Goal: Participate in discussion: Engage in conversation with other users on a specific topic

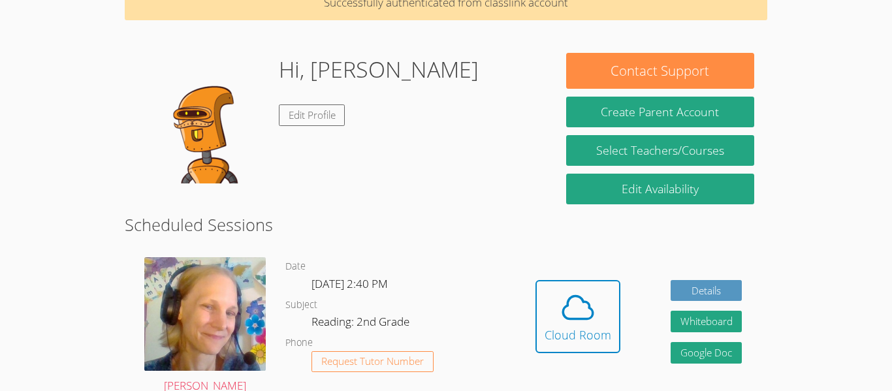
scroll to position [99, 0]
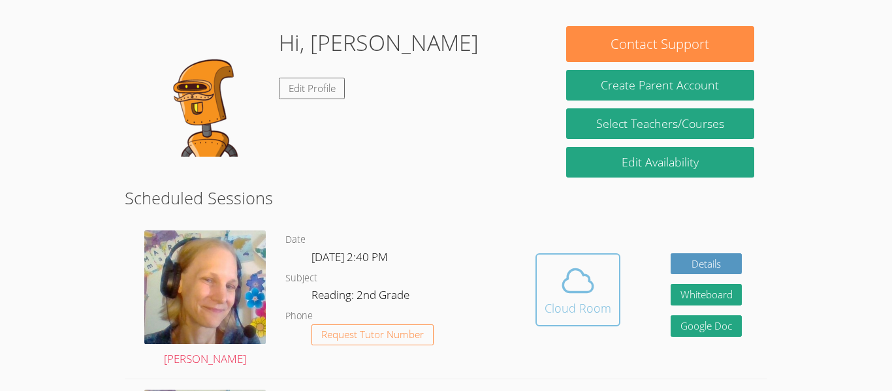
click at [561, 270] on icon at bounding box center [578, 280] width 37 height 37
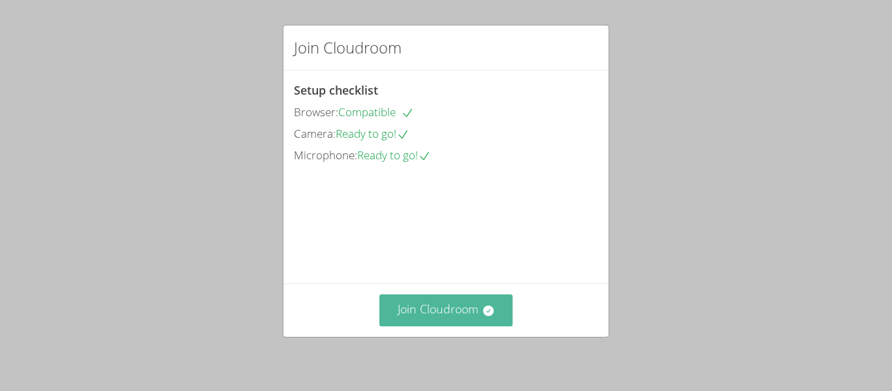
click at [410, 318] on button "Join Cloudroom" at bounding box center [446, 310] width 134 height 32
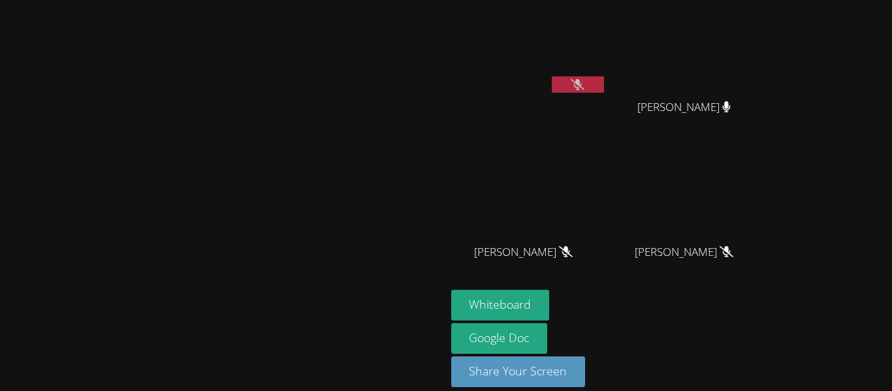
click at [604, 87] on button at bounding box center [578, 84] width 52 height 16
click at [604, 84] on button at bounding box center [578, 84] width 52 height 16
click at [604, 88] on button at bounding box center [578, 84] width 52 height 16
click at [604, 91] on button at bounding box center [578, 84] width 52 height 16
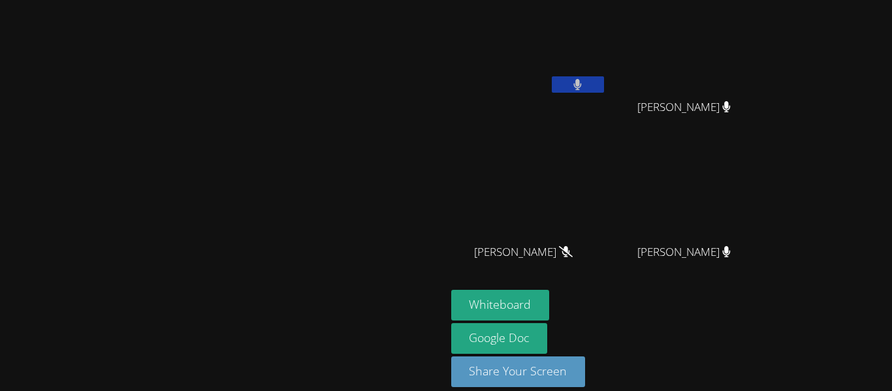
click at [604, 91] on button at bounding box center [578, 84] width 52 height 16
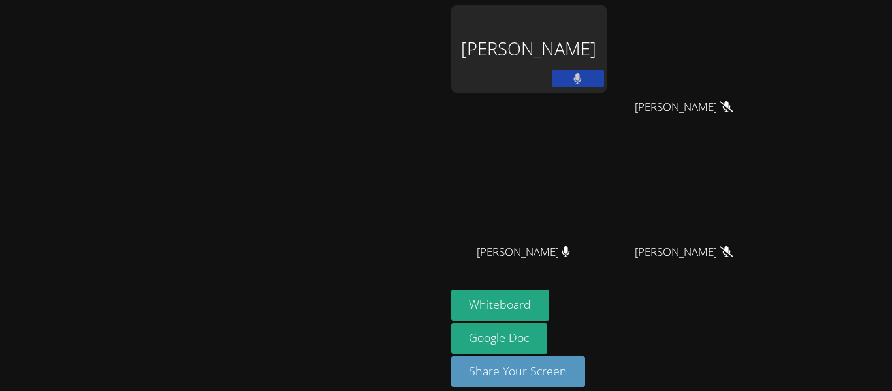
click at [604, 78] on button at bounding box center [578, 79] width 52 height 16
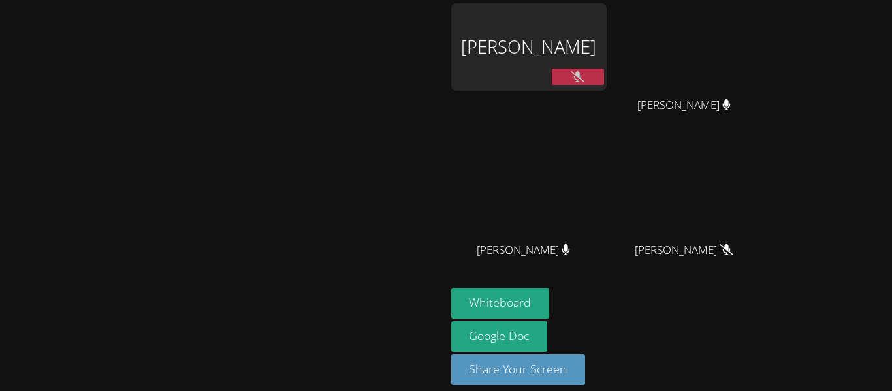
scroll to position [2, 0]
click at [604, 85] on div at bounding box center [578, 79] width 52 height 20
click at [604, 83] on button at bounding box center [578, 77] width 52 height 16
click at [604, 82] on button at bounding box center [578, 77] width 52 height 16
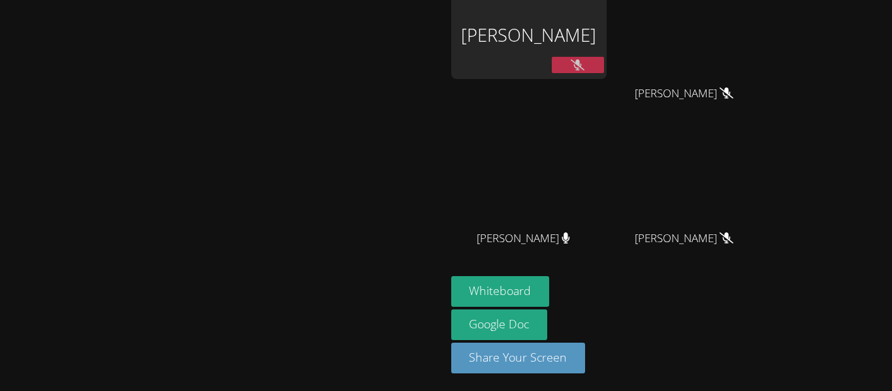
scroll to position [14, 0]
click at [584, 67] on icon at bounding box center [578, 64] width 14 height 11
click at [582, 67] on icon at bounding box center [577, 64] width 8 height 11
click at [604, 64] on button at bounding box center [578, 64] width 52 height 16
click at [584, 63] on icon at bounding box center [578, 64] width 14 height 11
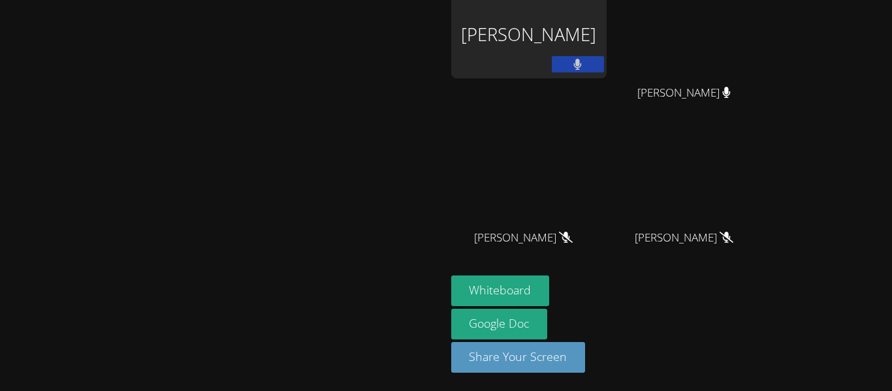
click at [582, 61] on icon at bounding box center [578, 64] width 8 height 11
click at [584, 62] on icon at bounding box center [578, 64] width 14 height 11
click at [582, 62] on icon at bounding box center [578, 64] width 8 height 11
click at [584, 62] on icon at bounding box center [578, 64] width 14 height 11
click at [582, 62] on icon at bounding box center [578, 64] width 8 height 11
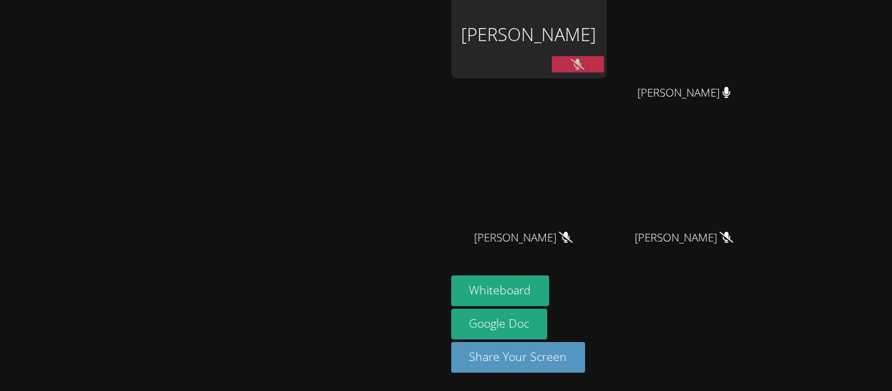
click at [584, 62] on icon at bounding box center [578, 64] width 14 height 11
click at [582, 62] on icon at bounding box center [578, 64] width 8 height 11
click at [584, 62] on icon at bounding box center [578, 64] width 14 height 11
click at [582, 62] on icon at bounding box center [578, 64] width 8 height 11
click at [584, 67] on icon at bounding box center [578, 64] width 14 height 11
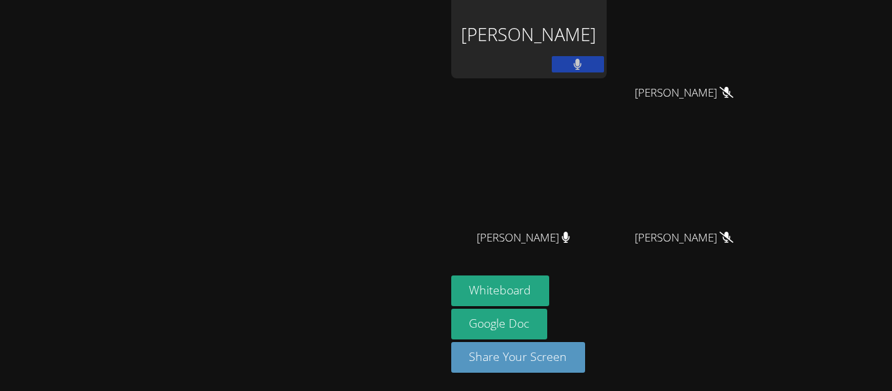
click at [582, 69] on icon at bounding box center [578, 64] width 8 height 11
click at [584, 69] on icon at bounding box center [578, 64] width 14 height 11
click at [604, 70] on button at bounding box center [578, 64] width 52 height 16
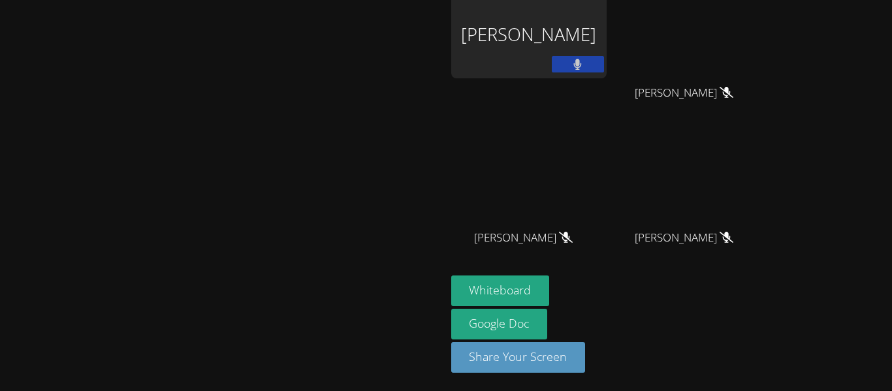
click at [604, 70] on button at bounding box center [578, 64] width 52 height 16
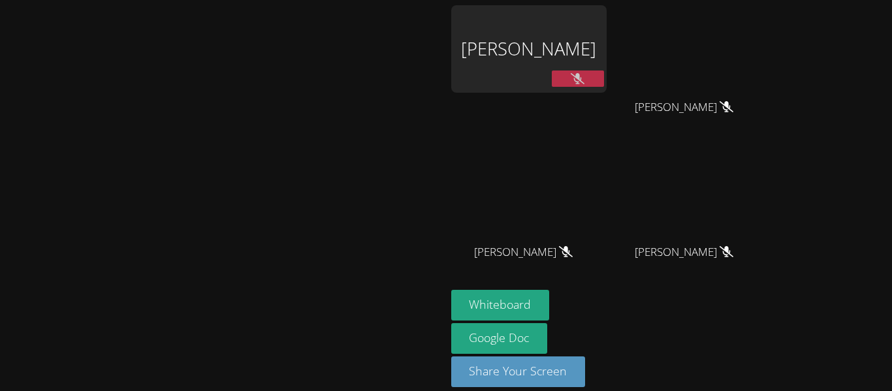
scroll to position [0, 0]
click at [584, 73] on icon at bounding box center [578, 78] width 14 height 11
click at [604, 74] on button at bounding box center [578, 79] width 52 height 16
click at [604, 75] on button at bounding box center [578, 79] width 52 height 16
click at [604, 78] on button at bounding box center [578, 79] width 52 height 16
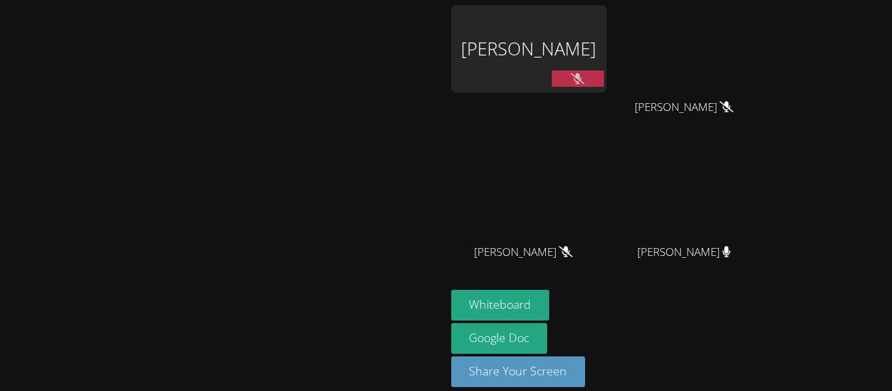
click at [735, 82] on video at bounding box center [689, 48] width 155 height 87
click at [604, 78] on button at bounding box center [578, 79] width 52 height 16
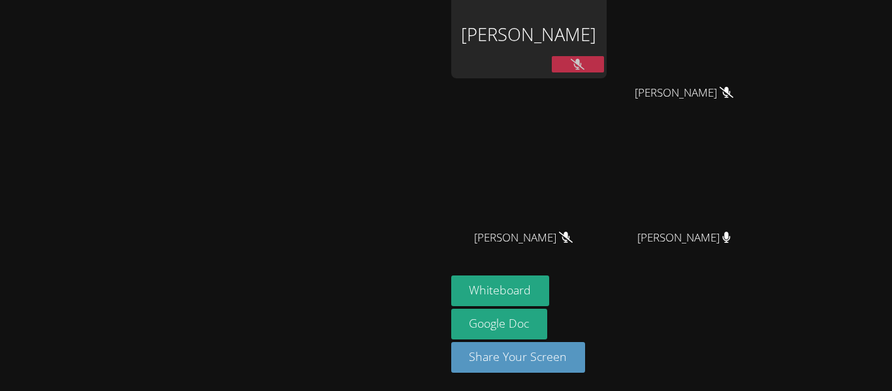
click at [584, 67] on icon at bounding box center [578, 64] width 14 height 11
click at [582, 65] on icon at bounding box center [578, 64] width 8 height 11
click at [604, 67] on button at bounding box center [578, 65] width 52 height 16
click at [607, 97] on div "JONAS VALLE" at bounding box center [528, 62] width 155 height 140
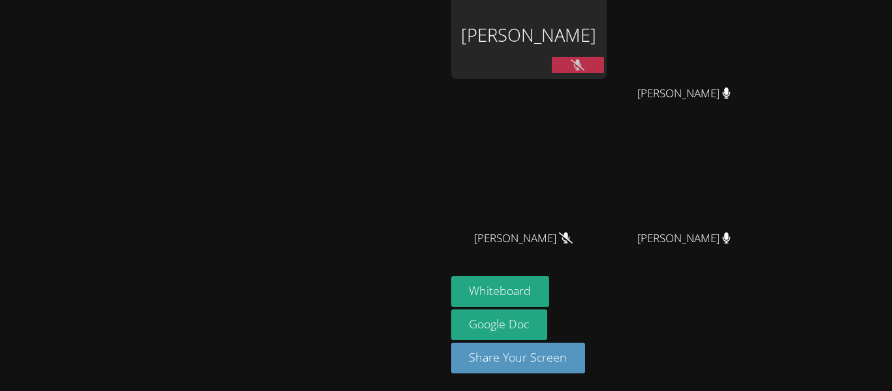
click at [604, 67] on button at bounding box center [578, 65] width 52 height 16
click at [604, 64] on button at bounding box center [578, 65] width 52 height 16
click at [604, 65] on button at bounding box center [578, 65] width 52 height 16
click at [584, 65] on icon at bounding box center [578, 64] width 14 height 11
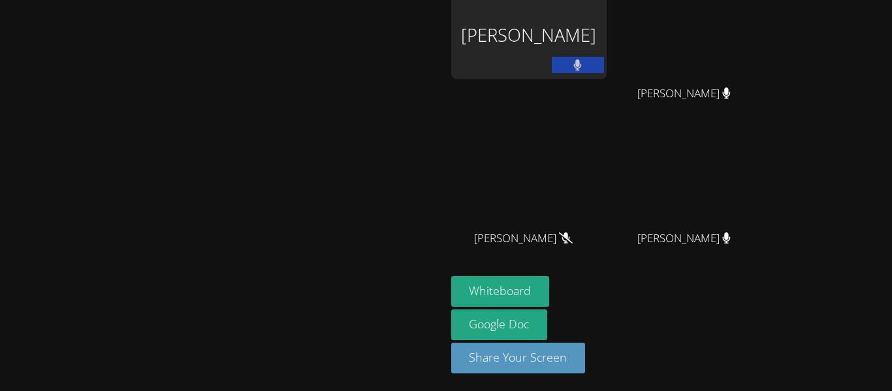
click at [604, 65] on button at bounding box center [578, 65] width 52 height 16
click at [604, 67] on button at bounding box center [578, 65] width 52 height 16
click at [604, 61] on button at bounding box center [578, 65] width 52 height 16
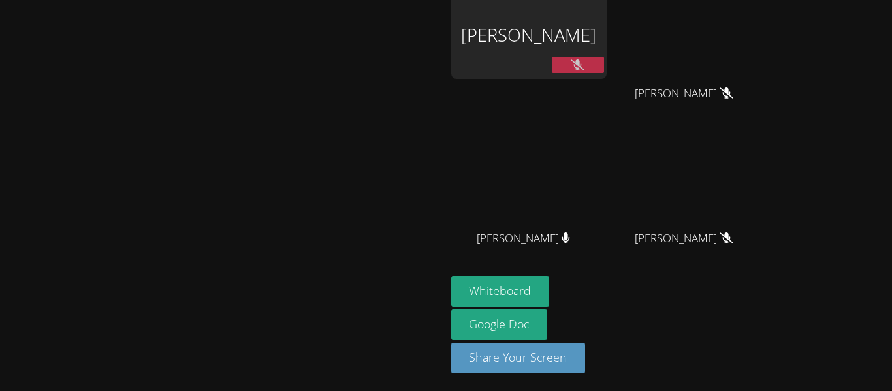
click at [604, 61] on button at bounding box center [578, 65] width 52 height 16
click at [604, 67] on button at bounding box center [578, 65] width 52 height 16
click at [604, 69] on button at bounding box center [578, 65] width 52 height 16
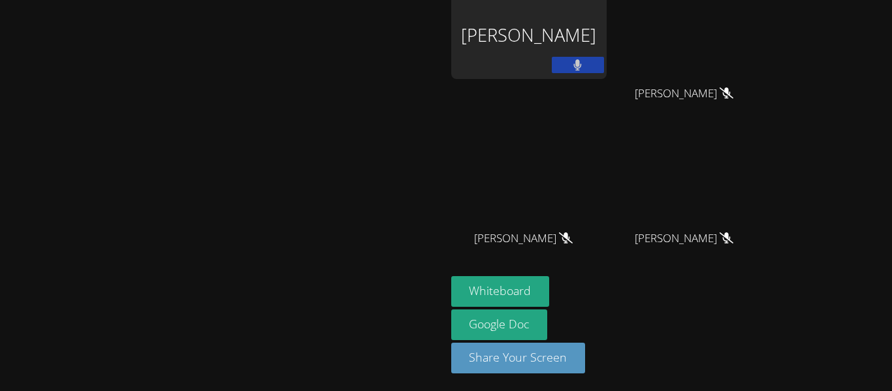
click at [604, 69] on button at bounding box center [578, 65] width 52 height 16
click at [604, 67] on button at bounding box center [578, 65] width 52 height 16
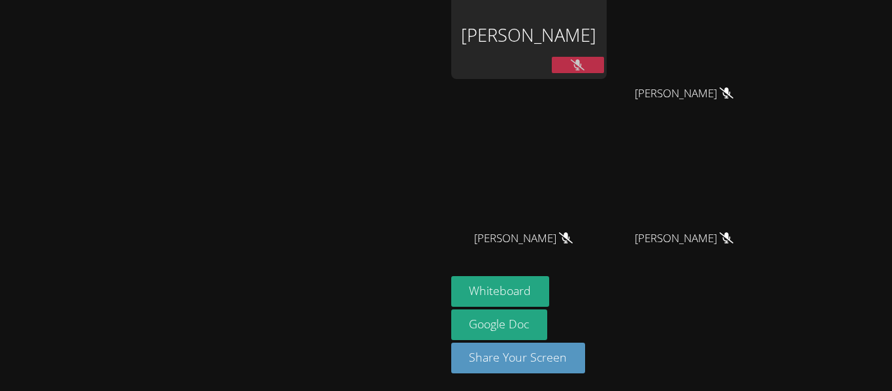
click at [604, 67] on button at bounding box center [578, 65] width 52 height 16
click at [607, 55] on div "JONAS VALLE" at bounding box center [528, 35] width 155 height 87
click at [604, 63] on button at bounding box center [578, 65] width 52 height 16
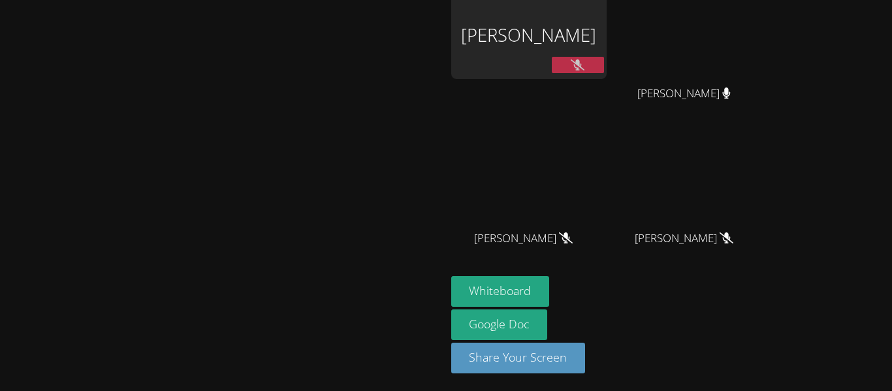
click at [604, 72] on button at bounding box center [578, 65] width 52 height 16
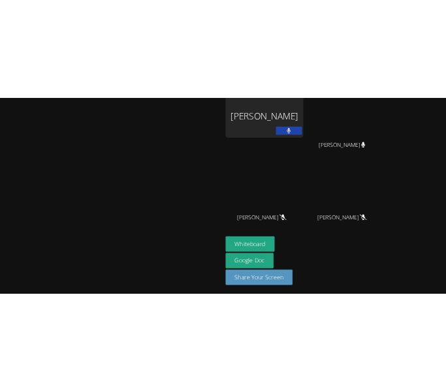
scroll to position [14, 0]
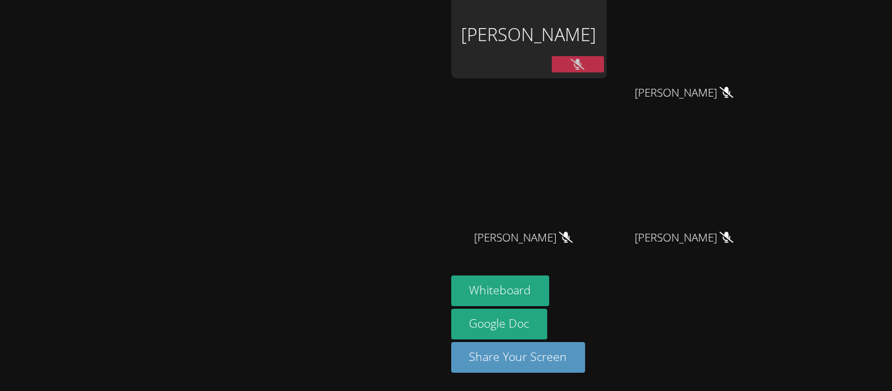
click at [604, 67] on button at bounding box center [578, 64] width 52 height 16
click at [604, 63] on button at bounding box center [578, 64] width 52 height 16
click at [604, 67] on button at bounding box center [578, 64] width 52 height 16
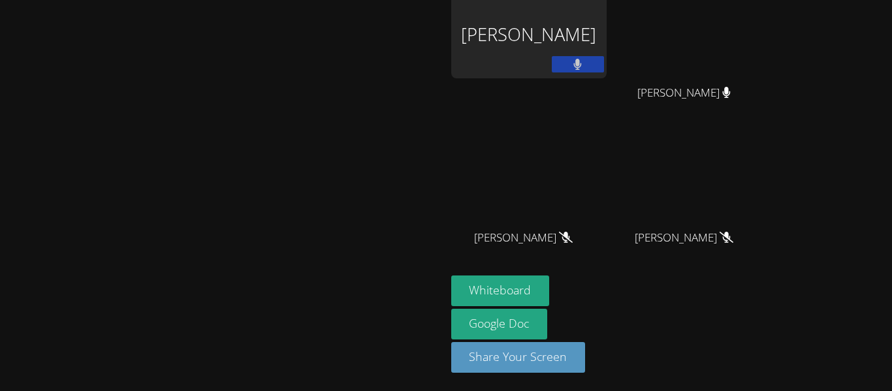
click at [604, 67] on button at bounding box center [578, 64] width 52 height 16
click at [604, 63] on button at bounding box center [578, 64] width 52 height 16
click at [604, 68] on button at bounding box center [578, 64] width 52 height 16
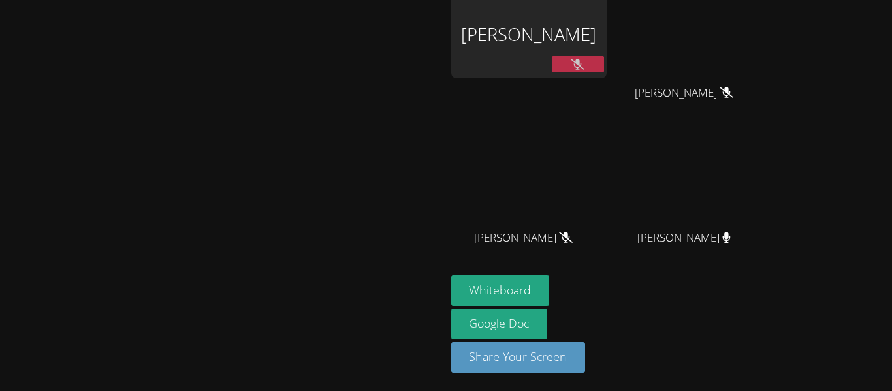
click at [584, 68] on icon at bounding box center [578, 64] width 14 height 11
click at [604, 64] on button at bounding box center [578, 64] width 52 height 16
click at [607, 166] on video at bounding box center [528, 179] width 155 height 87
drag, startPoint x: 656, startPoint y: 166, endPoint x: 678, endPoint y: 176, distance: 24.9
click at [604, 70] on button at bounding box center [578, 64] width 52 height 16
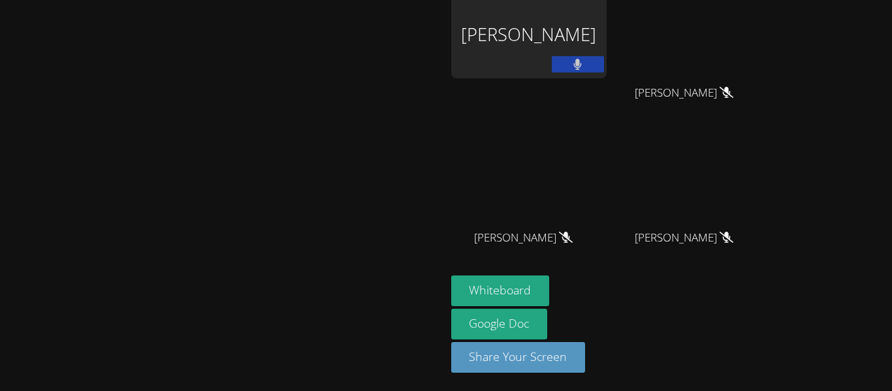
click at [604, 71] on button at bounding box center [578, 64] width 52 height 16
click at [604, 65] on button at bounding box center [578, 64] width 52 height 16
click at [582, 61] on icon at bounding box center [578, 64] width 8 height 11
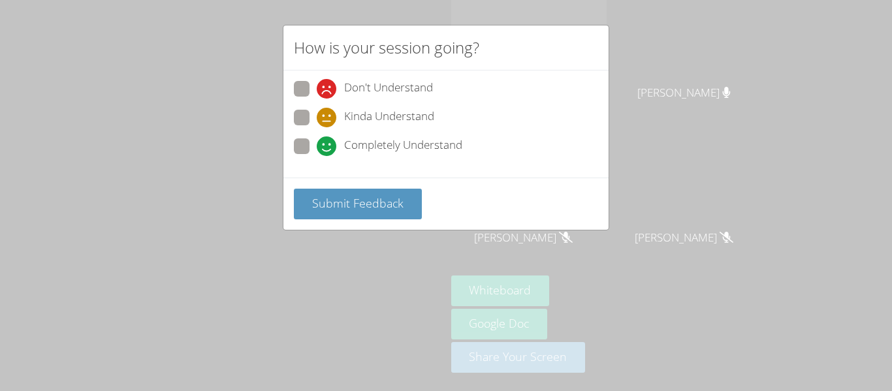
click at [310, 123] on label "Kinda Understand" at bounding box center [364, 119] width 140 height 18
click at [317, 121] on input "Kinda Understand" at bounding box center [322, 115] width 11 height 11
radio input "true"
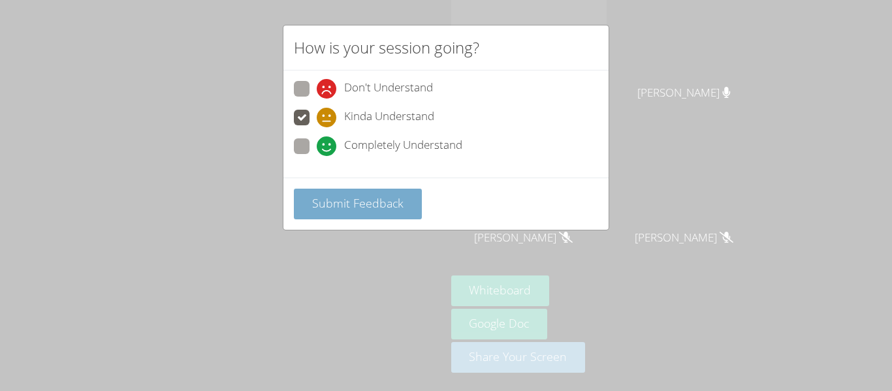
click at [338, 192] on button "Submit Feedback" at bounding box center [358, 204] width 128 height 31
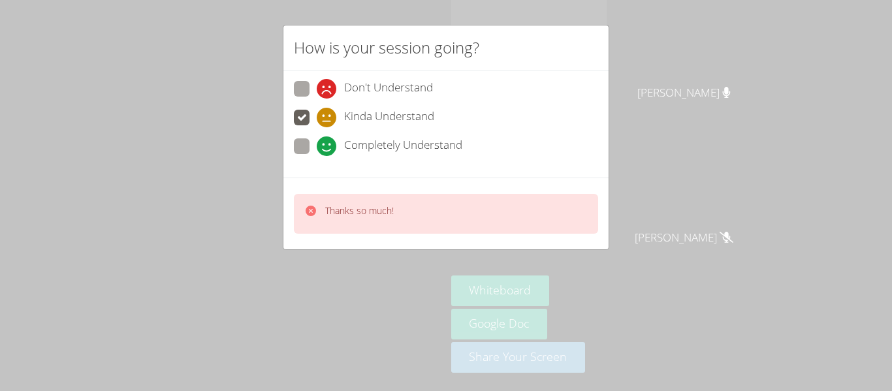
click at [317, 156] on span at bounding box center [317, 156] width 0 height 0
click at [317, 150] on input "Completely Understand" at bounding box center [322, 143] width 11 height 11
radio input "true"
click at [336, 212] on p "Thanks so much!" at bounding box center [359, 210] width 69 height 13
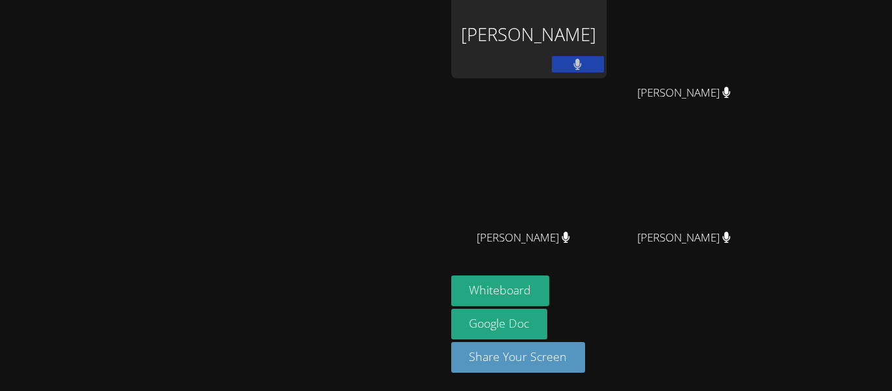
click at [604, 67] on button at bounding box center [578, 64] width 52 height 16
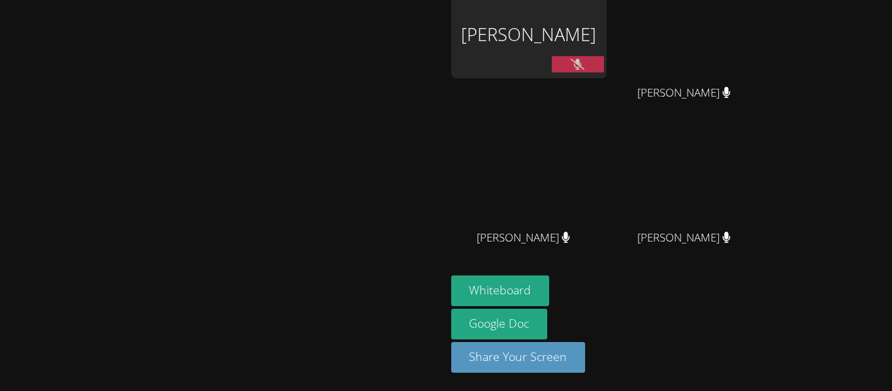
click at [604, 67] on button at bounding box center [578, 64] width 52 height 16
click at [604, 66] on button at bounding box center [578, 64] width 52 height 16
click at [604, 67] on button at bounding box center [578, 64] width 52 height 16
click at [584, 67] on icon at bounding box center [578, 64] width 14 height 11
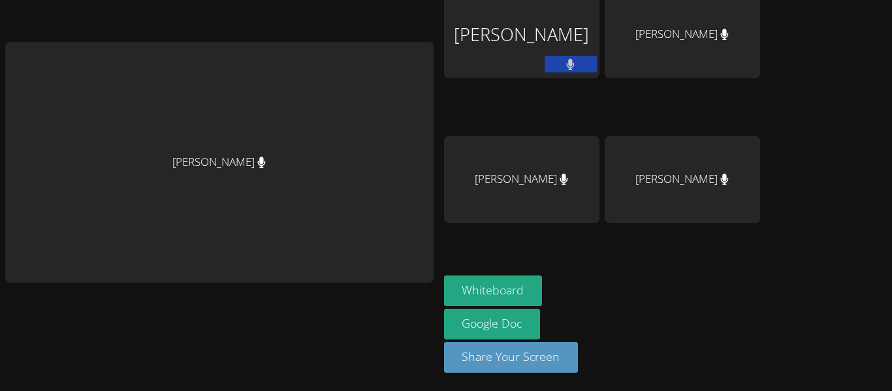
scroll to position [0, 0]
